Goal: Information Seeking & Learning: Learn about a topic

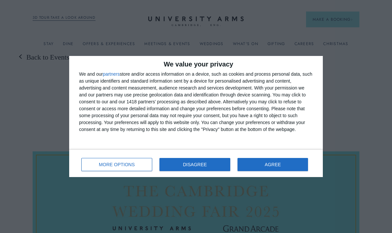
click at [177, 168] on button "DISAGREE" at bounding box center [194, 164] width 71 height 13
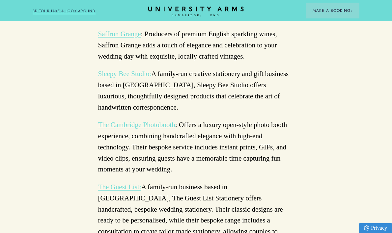
scroll to position [1824, 0]
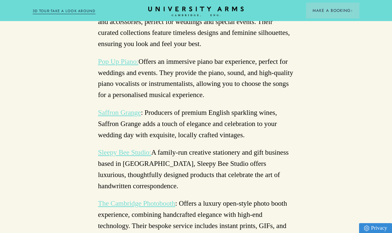
scroll to position [1679, 0]
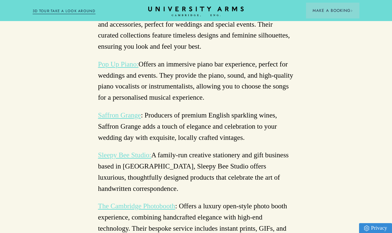
click at [120, 202] on link "The Cambridge Photobooth" at bounding box center [136, 206] width 77 height 8
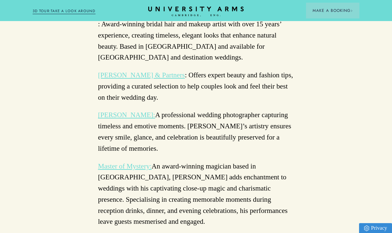
scroll to position [1441, 0]
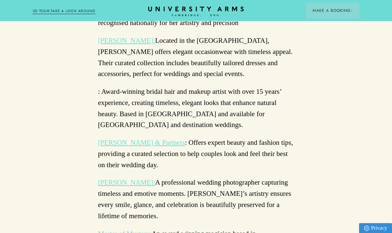
scroll to position [1374, 0]
click at [131, 230] on link "Master of Mystery:" at bounding box center [125, 234] width 54 height 8
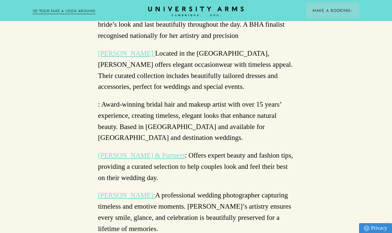
scroll to position [1360, 0]
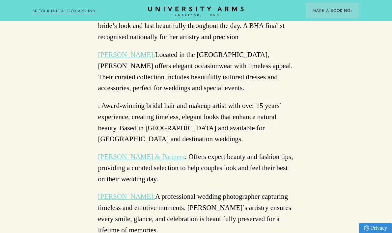
click at [125, 193] on link "[PERSON_NAME]:" at bounding box center [126, 197] width 57 height 8
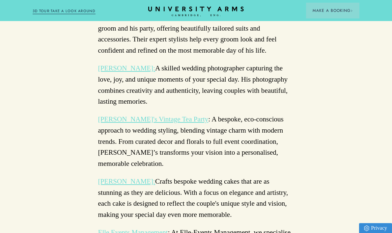
scroll to position [921, 0]
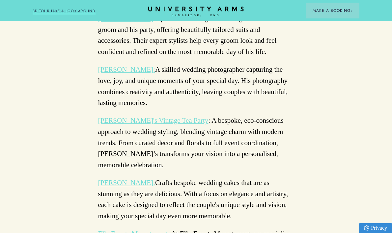
click at [122, 179] on link "[PERSON_NAME]:" at bounding box center [126, 183] width 57 height 8
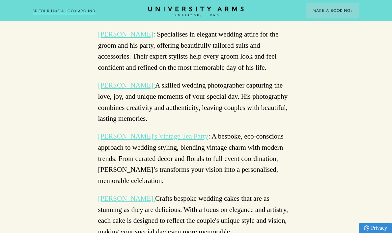
scroll to position [903, 0]
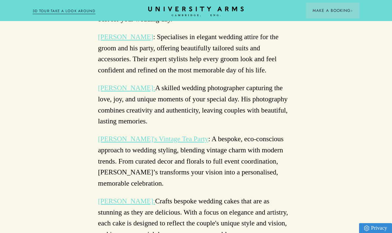
click at [155, 135] on link "[PERSON_NAME]'s Vintage Tea Party" at bounding box center [153, 139] width 110 height 8
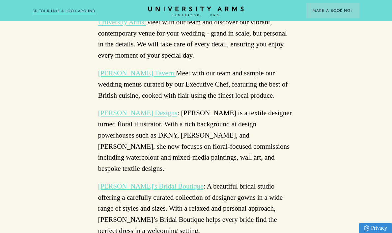
scroll to position [513, 0]
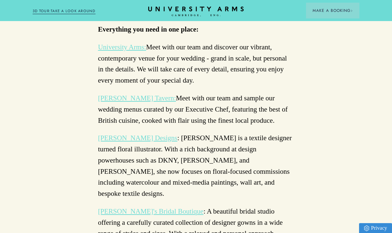
click at [134, 134] on link "[PERSON_NAME] Designs" at bounding box center [137, 138] width 79 height 8
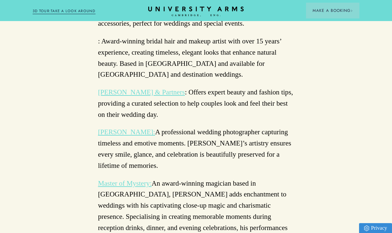
scroll to position [1542, 0]
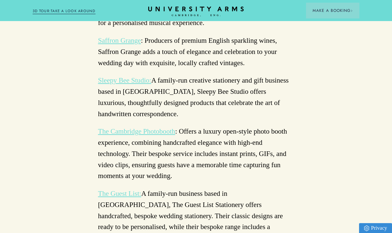
scroll to position [1759, 0]
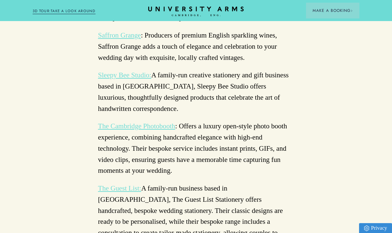
click at [119, 184] on link "The Guest List:" at bounding box center [119, 188] width 43 height 8
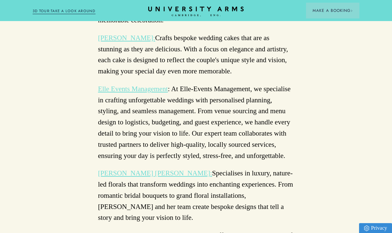
scroll to position [1066, 0]
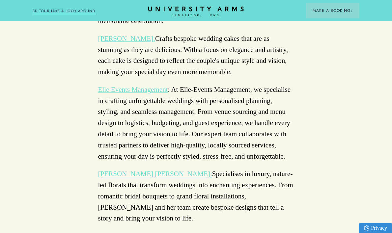
click at [148, 170] on link "[PERSON_NAME] [PERSON_NAME]:" at bounding box center [155, 174] width 114 height 8
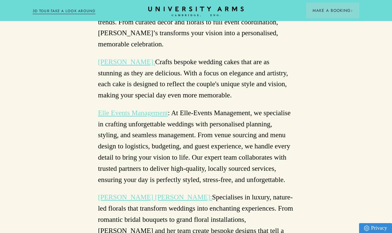
scroll to position [1042, 0]
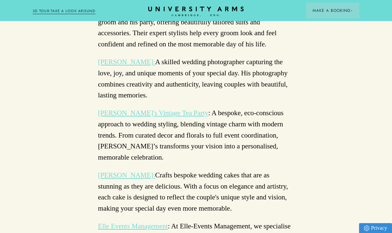
scroll to position [926, 0]
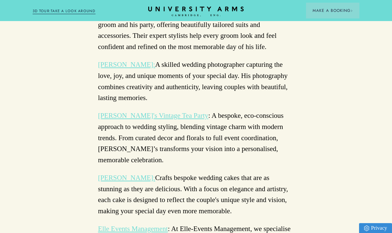
click at [149, 225] on link "Elle Events Management" at bounding box center [133, 229] width 70 height 8
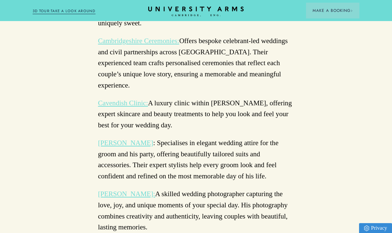
scroll to position [796, 0]
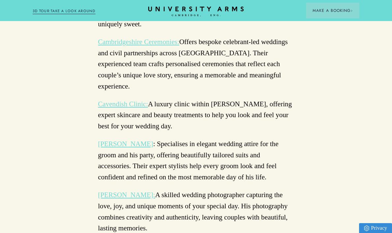
click at [119, 140] on link "[PERSON_NAME]" at bounding box center [125, 144] width 55 height 8
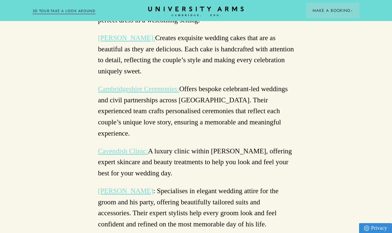
scroll to position [742, 0]
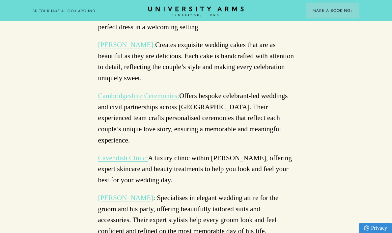
click at [148, 92] on link "Cambridgeshire Ceremonies:" at bounding box center [138, 96] width 81 height 8
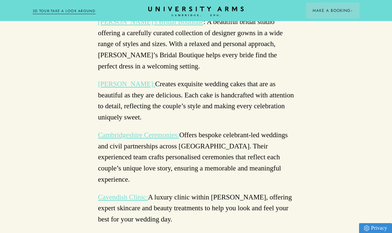
scroll to position [702, 0]
click at [121, 80] on link "[PERSON_NAME]:" at bounding box center [126, 84] width 57 height 8
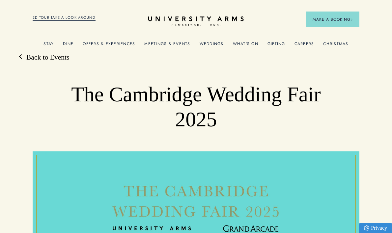
scroll to position [0, 0]
